Goal: Task Accomplishment & Management: Manage account settings

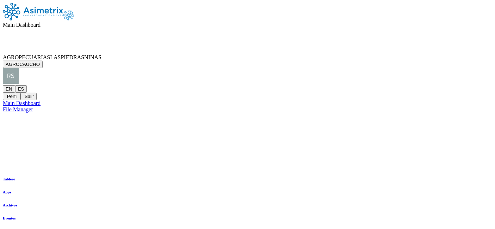
click at [102, 54] on icon at bounding box center [102, 57] width 0 height 6
click at [43, 61] on button "AGROCAUCHO" at bounding box center [23, 64] width 40 height 7
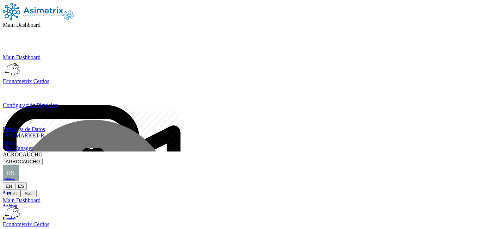
click at [43, 152] on icon at bounding box center [43, 155] width 0 height 6
click at [43, 158] on button "AGROCAUCHO" at bounding box center [23, 161] width 40 height 7
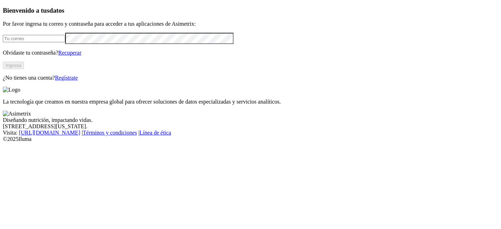
type input "[PERSON_NAME][EMAIL_ADDRESS][PERSON_NAME][DOMAIN_NAME]"
click at [24, 69] on button "Ingresa" at bounding box center [13, 65] width 21 height 7
